Goal: Find contact information: Find contact information

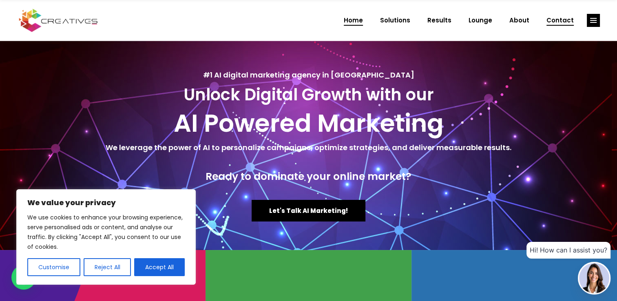
click at [564, 22] on span "Contact" at bounding box center [560, 20] width 27 height 21
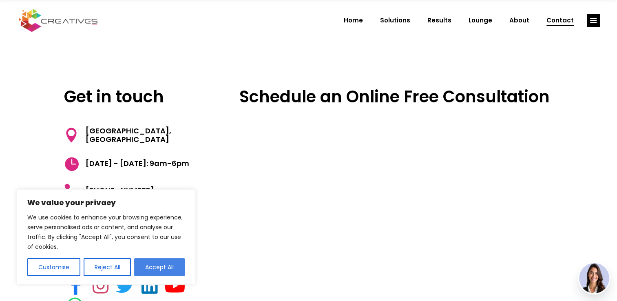
click at [160, 274] on button "Accept All" at bounding box center [159, 267] width 51 height 18
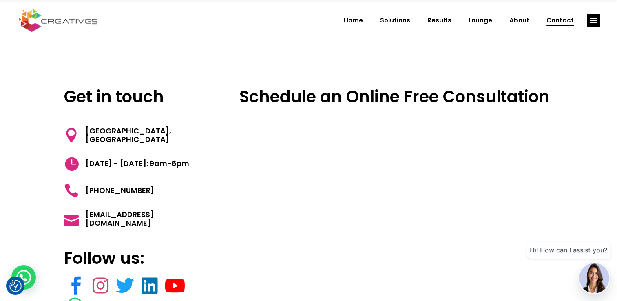
click at [148, 195] on h5 "[PHONE_NUMBER]" at bounding box center [137, 190] width 146 height 15
copy div "[PHONE_NUMBER]"
